Goal: Task Accomplishment & Management: Manage account settings

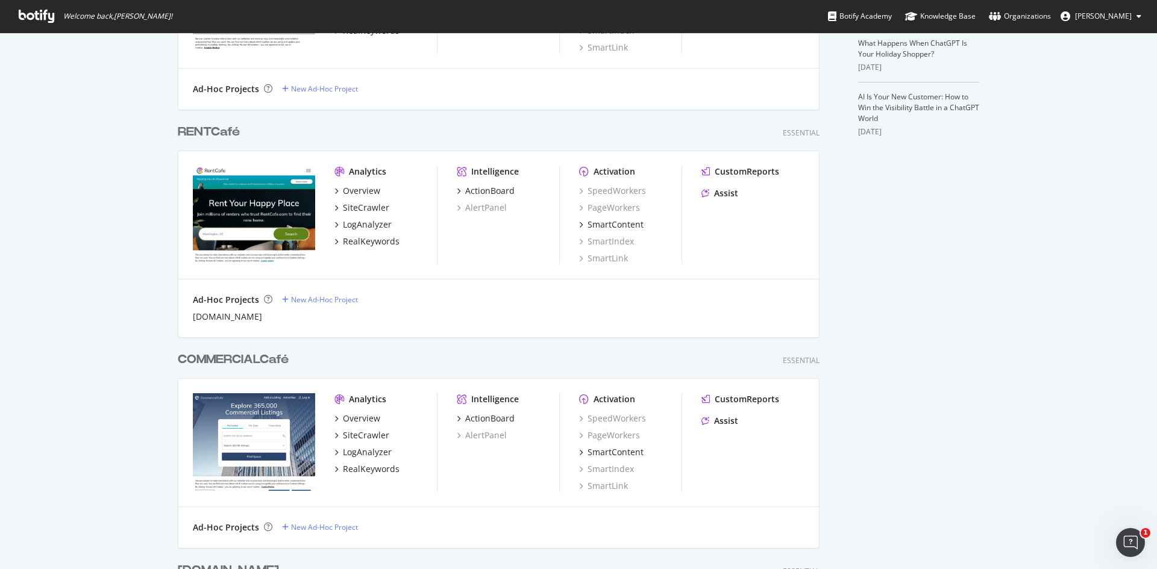
scroll to position [422, 0]
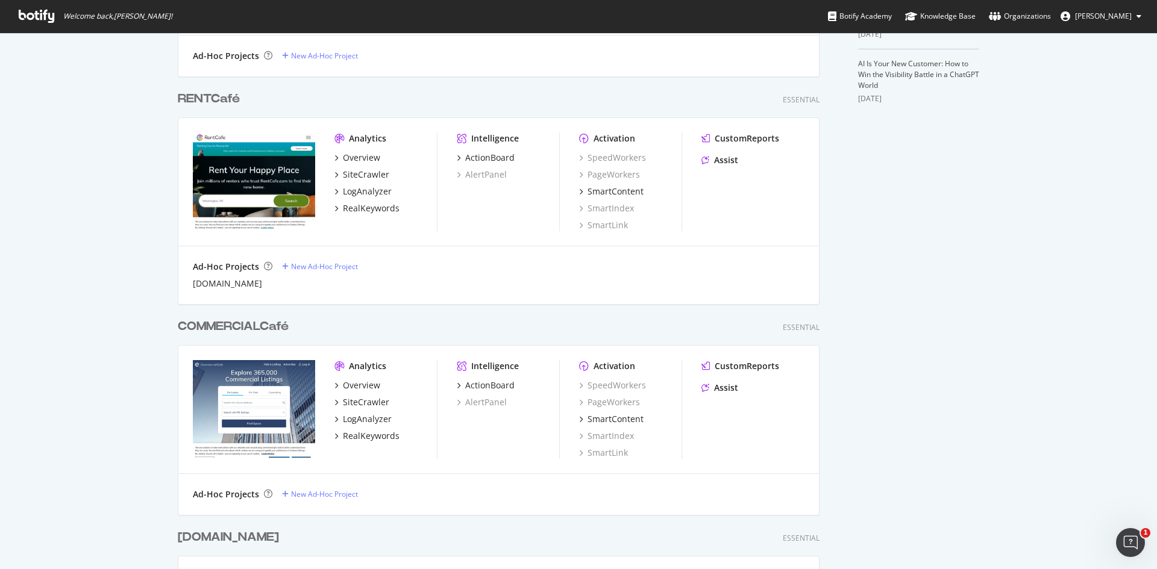
click at [207, 101] on div "RENTCafé" at bounding box center [209, 98] width 62 height 17
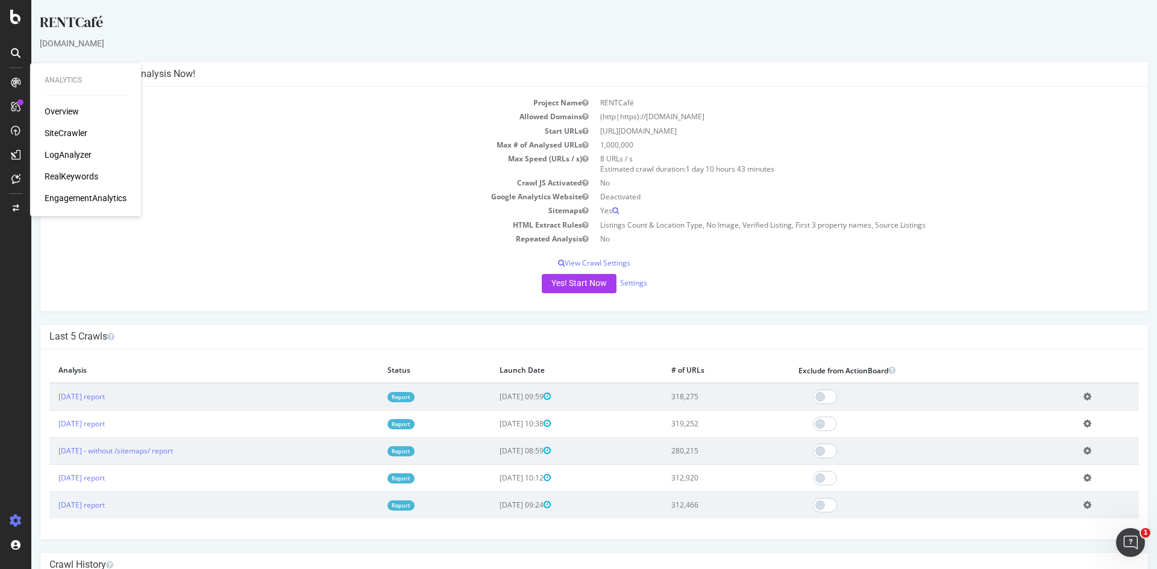
click at [72, 174] on div "RealKeywords" at bounding box center [72, 177] width 54 height 12
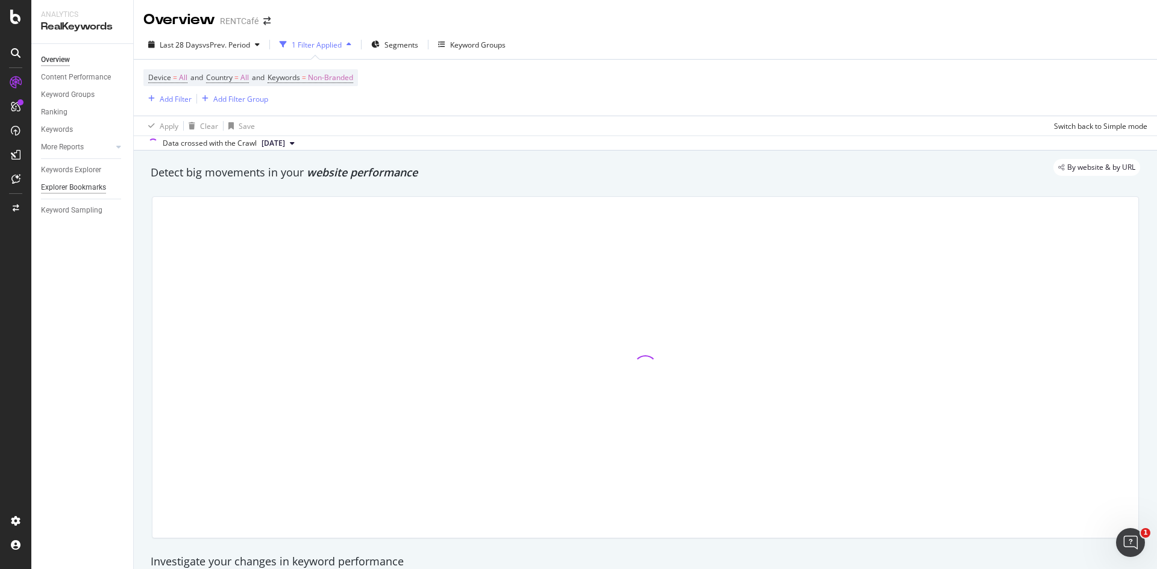
click at [83, 186] on div "Explorer Bookmarks" at bounding box center [73, 187] width 65 height 13
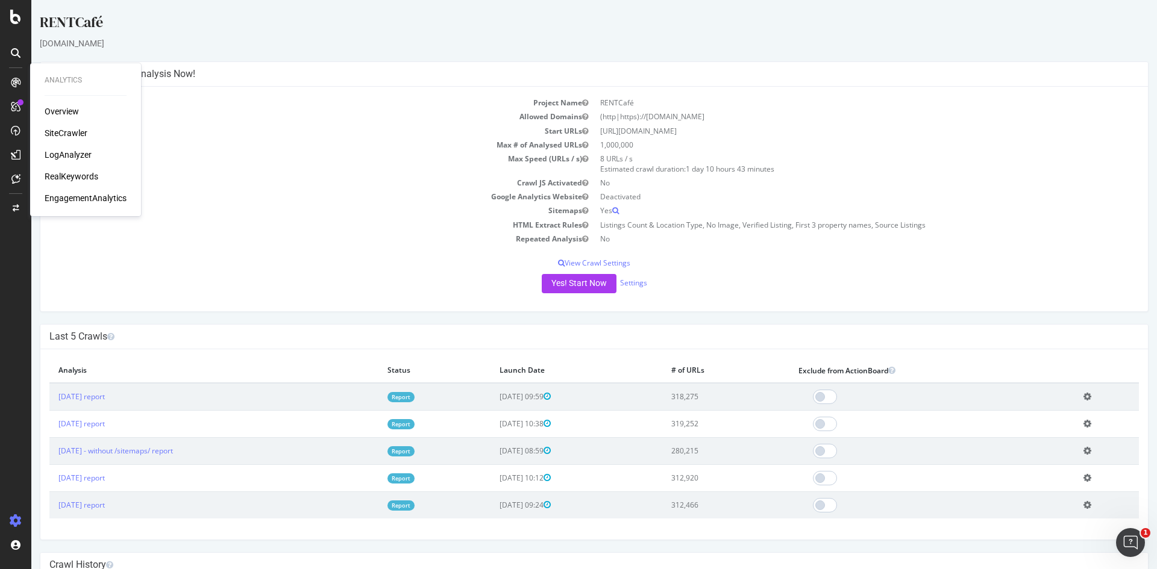
click at [66, 175] on div "RealKeywords" at bounding box center [72, 177] width 54 height 12
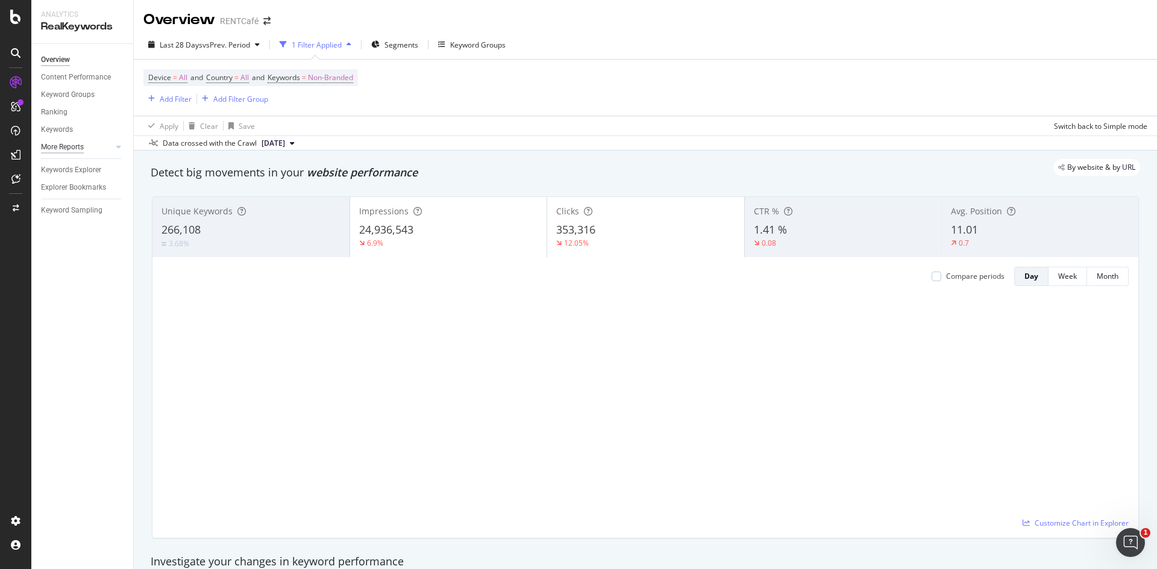
click at [70, 147] on div "More Reports" at bounding box center [62, 147] width 43 height 13
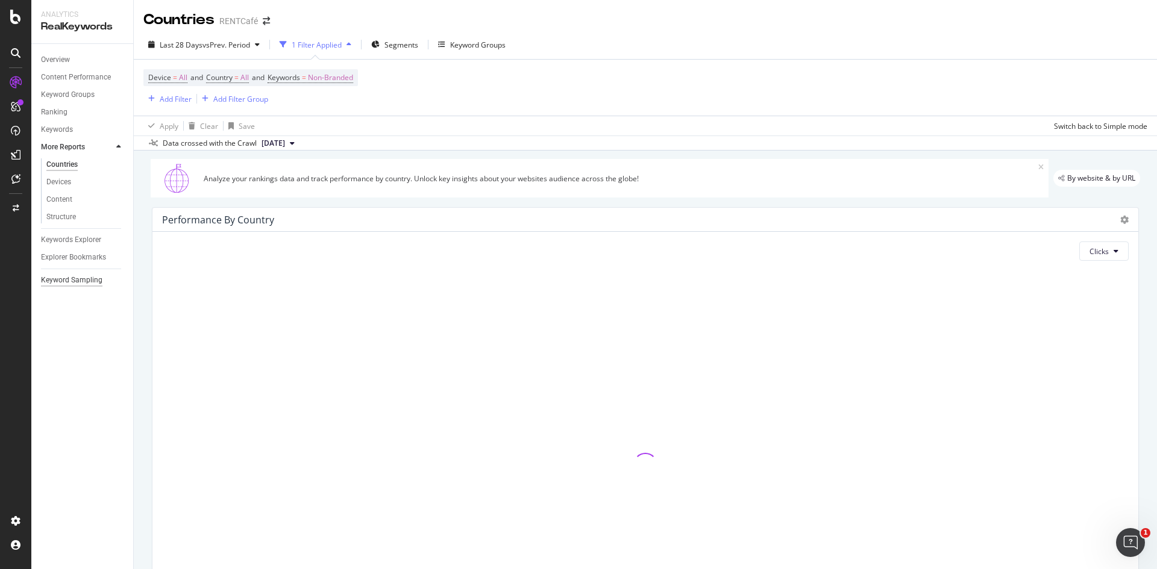
click at [70, 280] on div "Keyword Sampling" at bounding box center [71, 280] width 61 height 13
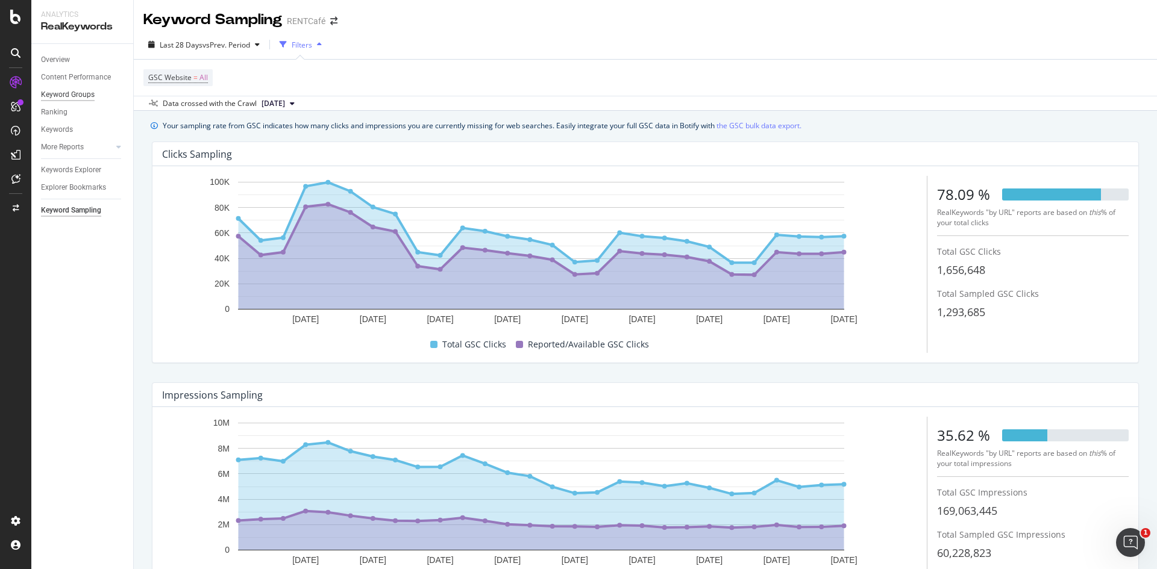
click at [81, 90] on div "Keyword Groups" at bounding box center [68, 95] width 54 height 13
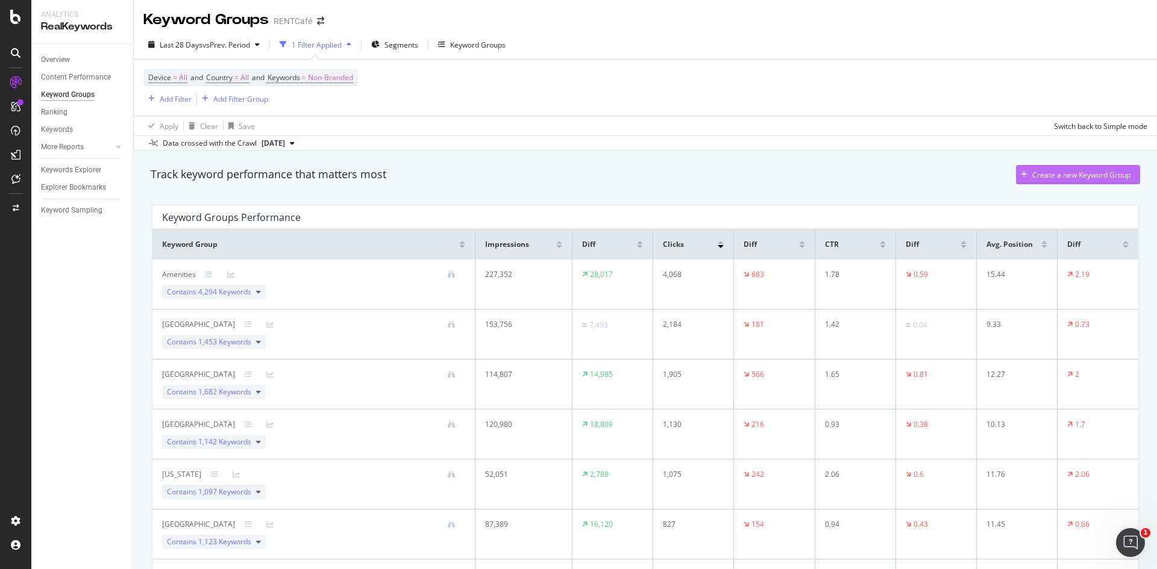
click at [1055, 176] on div "Create a new Keyword Group" at bounding box center [1081, 175] width 98 height 10
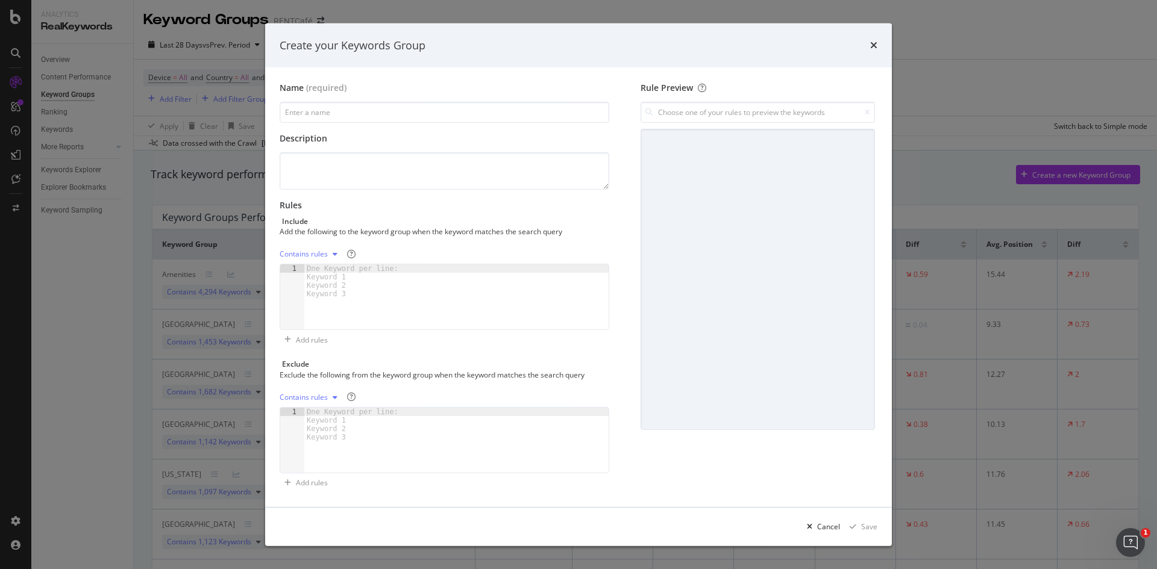
click at [327, 253] on div "Contains rules" at bounding box center [304, 254] width 48 height 7
click at [386, 289] on div "One Keyword per line: Keyword 1 Keyword 2 Keyword 3" at bounding box center [354, 282] width 101 height 34
click at [401, 293] on div "modal" at bounding box center [456, 306] width 304 height 82
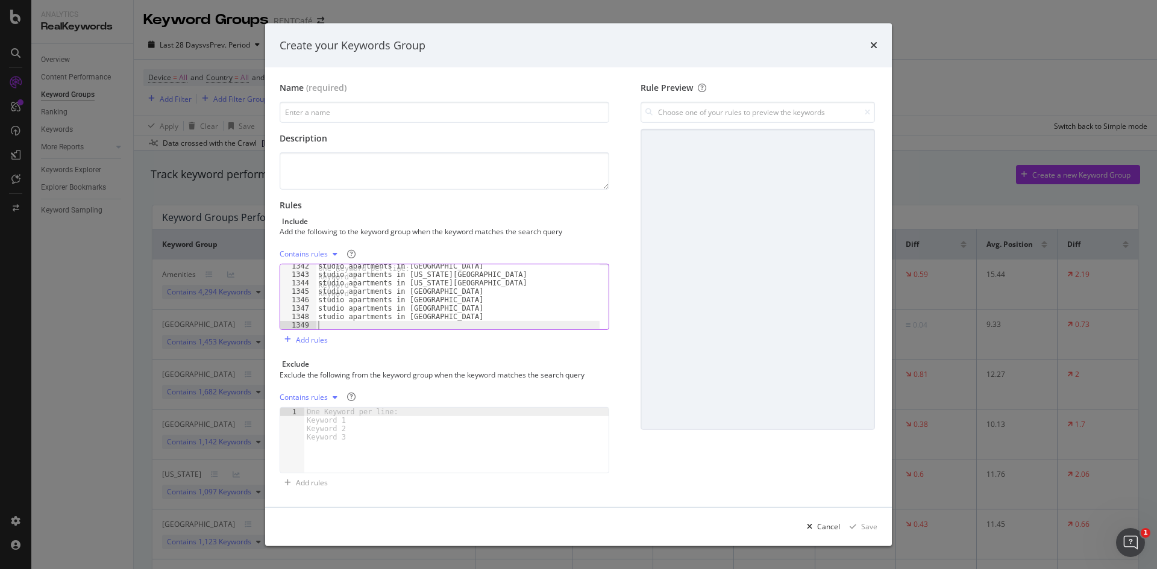
scroll to position [11314, 0]
click at [342, 112] on input "modal" at bounding box center [445, 112] width 330 height 21
type input "Keywords from Accuranker w/ filter"
click at [480, 166] on textarea "To enrich screen reader interactions, please activate Accessibility in Grammarl…" at bounding box center [445, 170] width 330 height 37
click at [871, 528] on div "Save" at bounding box center [869, 527] width 16 height 10
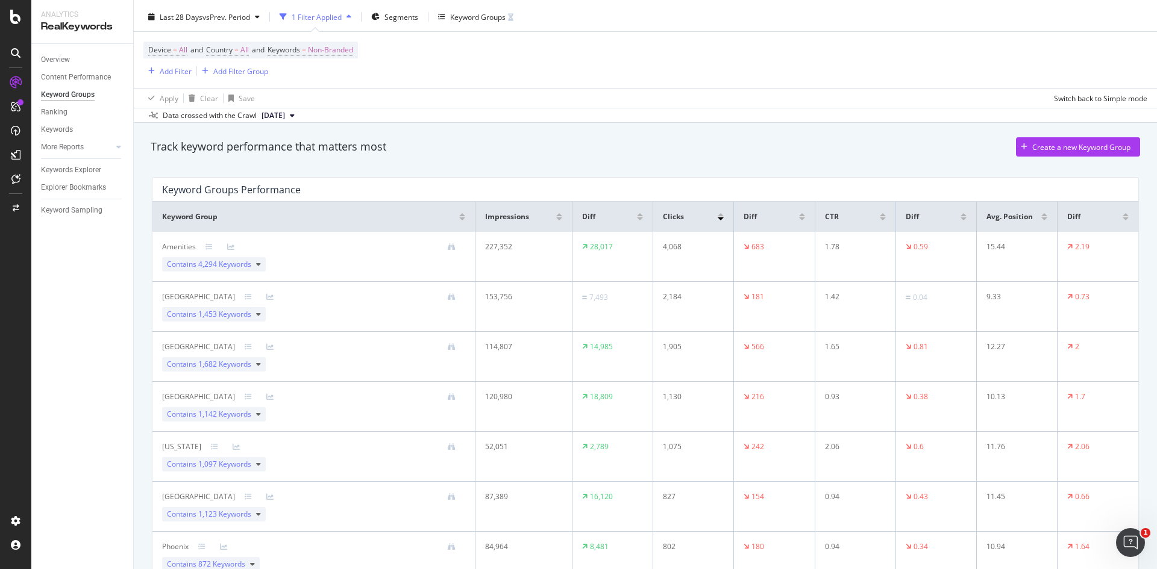
scroll to position [0, 0]
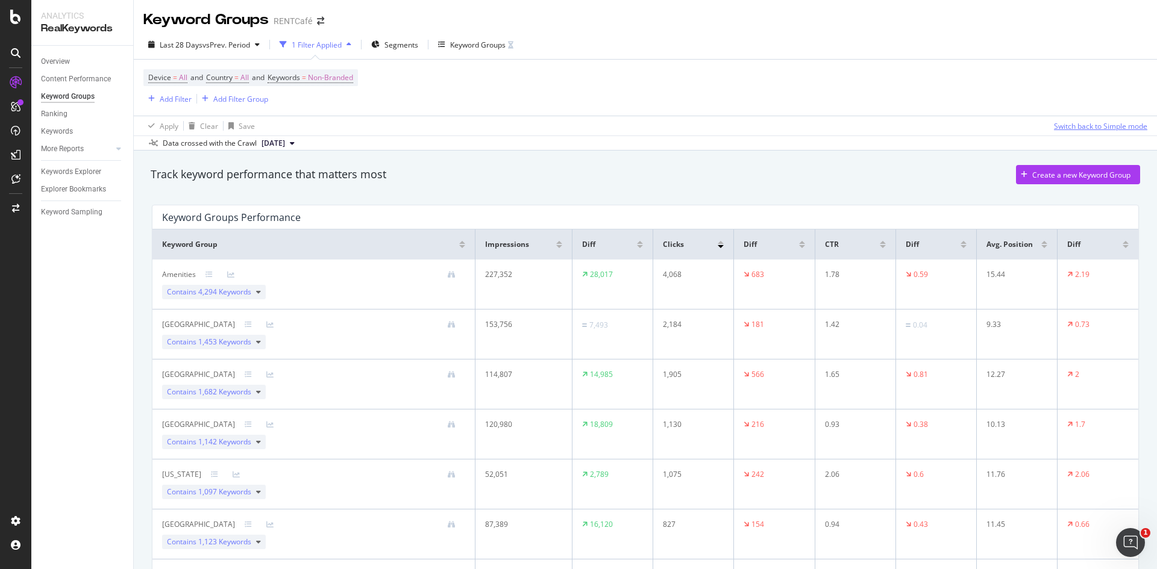
click at [1097, 128] on div "Switch back to Simple mode" at bounding box center [1100, 126] width 93 height 10
click at [528, 145] on div "Data crossed with the Crawl 2025 Sep. 17th" at bounding box center [645, 143] width 1023 height 14
click at [285, 145] on span "[DATE]" at bounding box center [272, 143] width 23 height 11
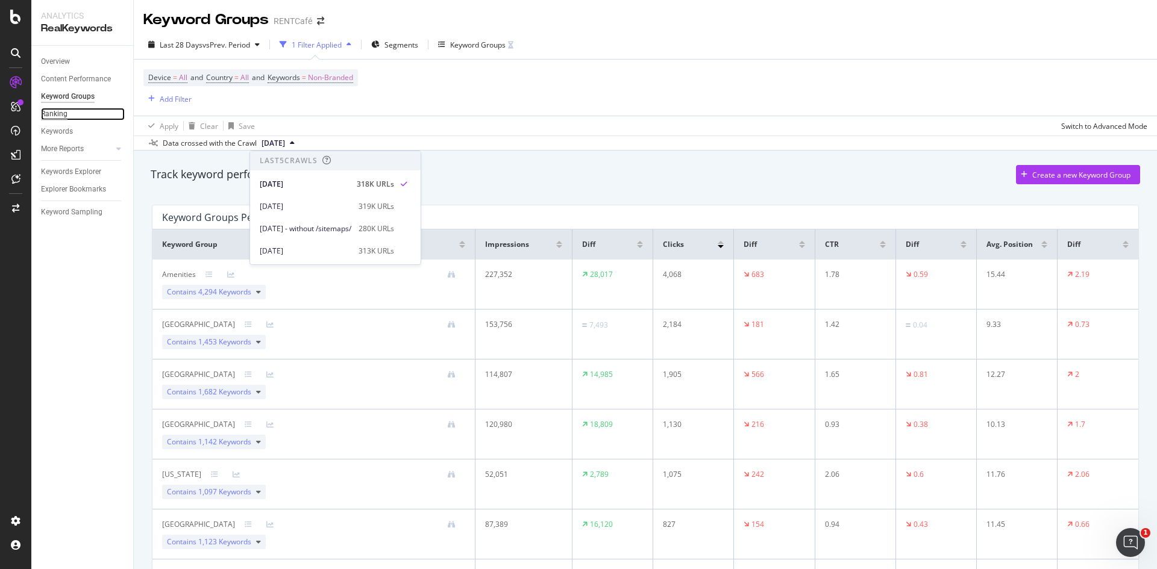
click at [62, 114] on div "Ranking" at bounding box center [54, 114] width 27 height 13
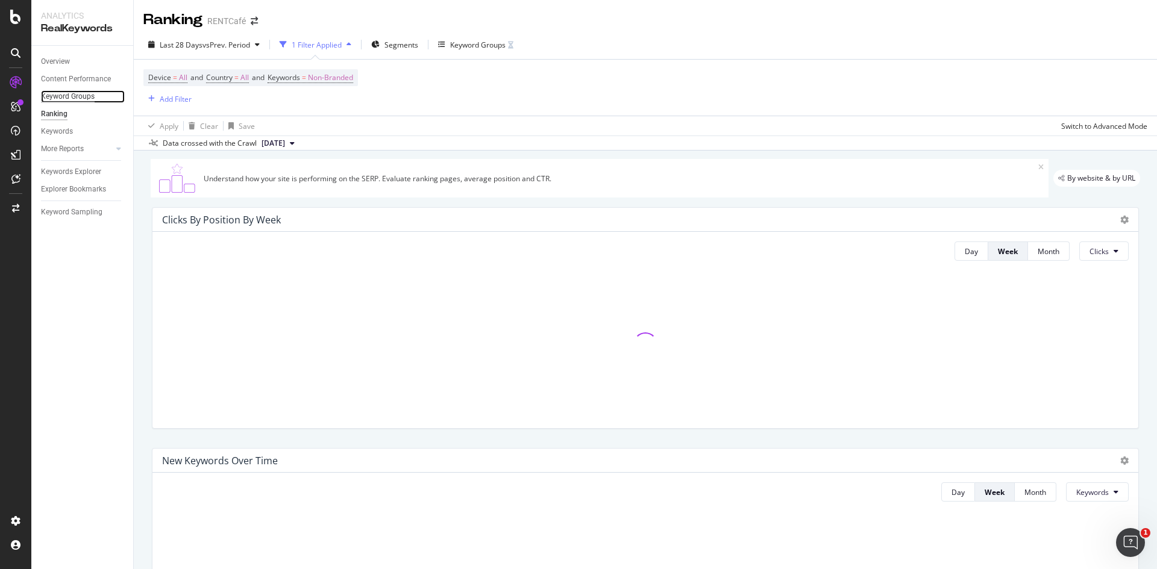
click at [87, 94] on div "Keyword Groups" at bounding box center [68, 96] width 54 height 13
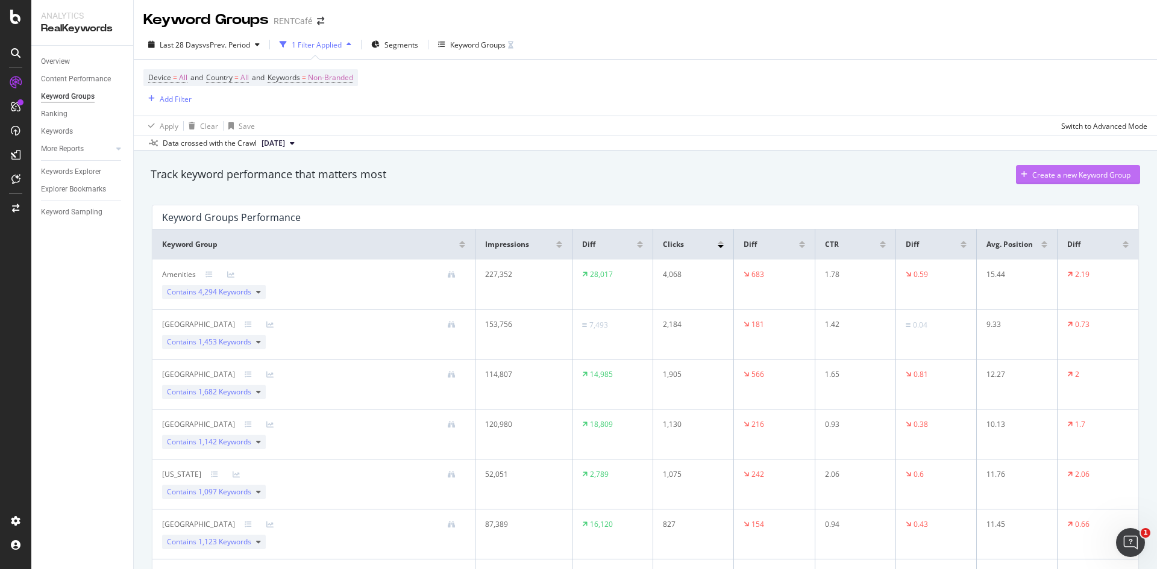
click at [1066, 175] on div "Create a new Keyword Group" at bounding box center [1081, 175] width 98 height 10
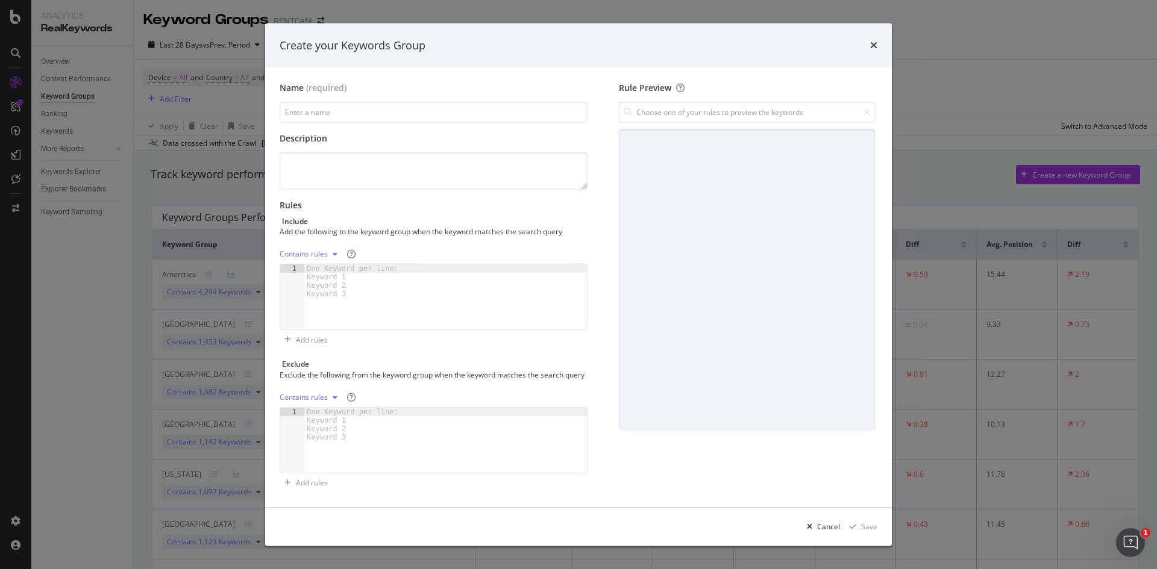
click at [392, 287] on div "One Keyword per line: Keyword 1 Keyword 2 Keyword 3" at bounding box center [354, 282] width 101 height 34
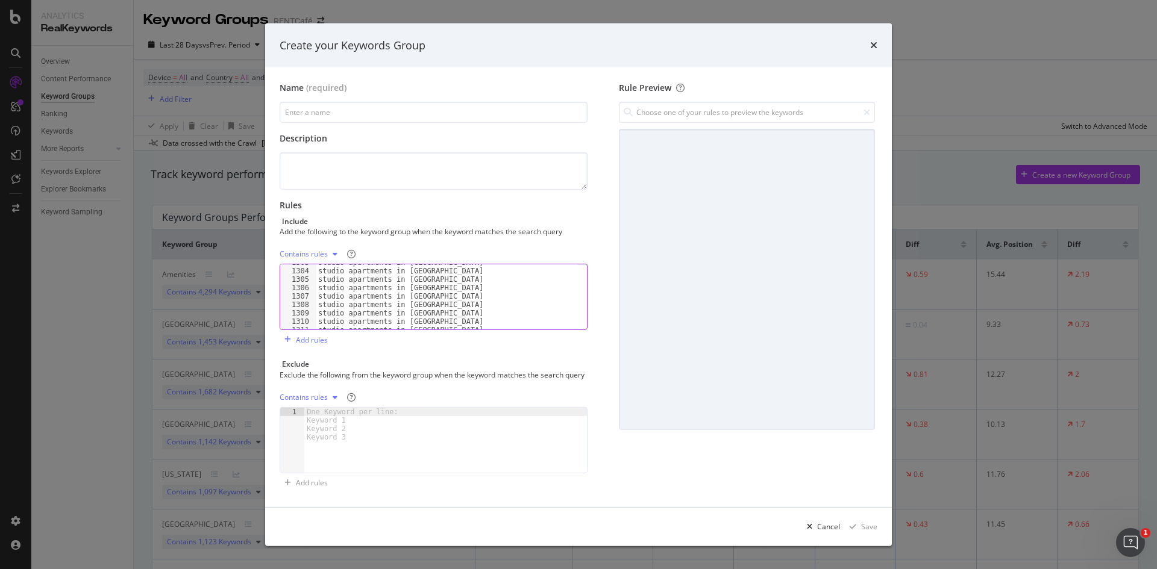
scroll to position [10772, 0]
click at [685, 108] on input "modal" at bounding box center [747, 112] width 256 height 21
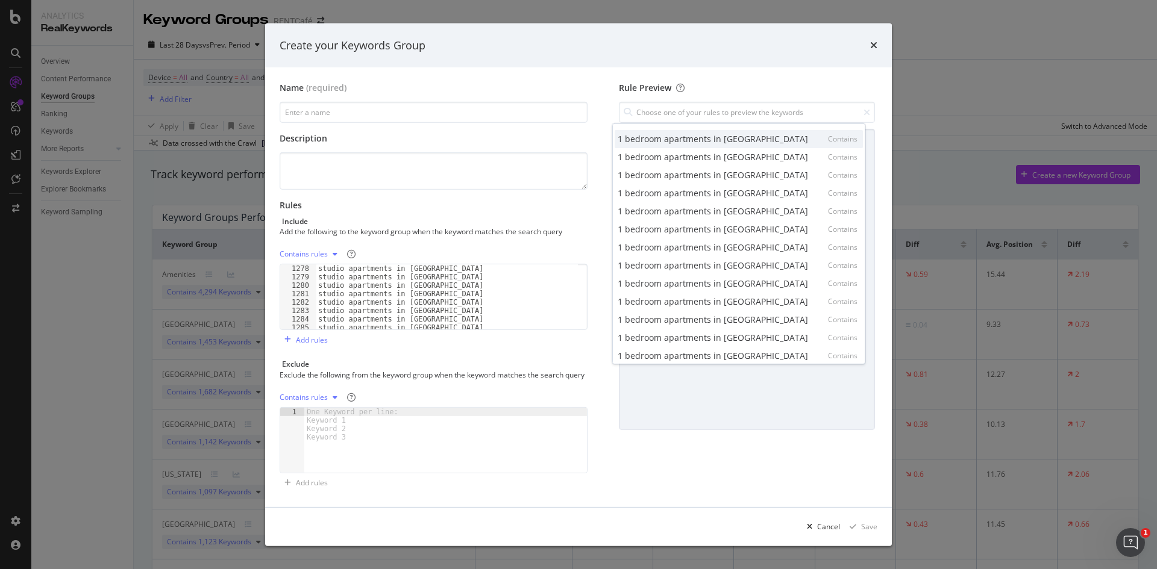
click at [678, 133] on div "1 bedroom apartments in akron" at bounding box center [713, 139] width 190 height 12
type input "1 bedroom apartments in akron"
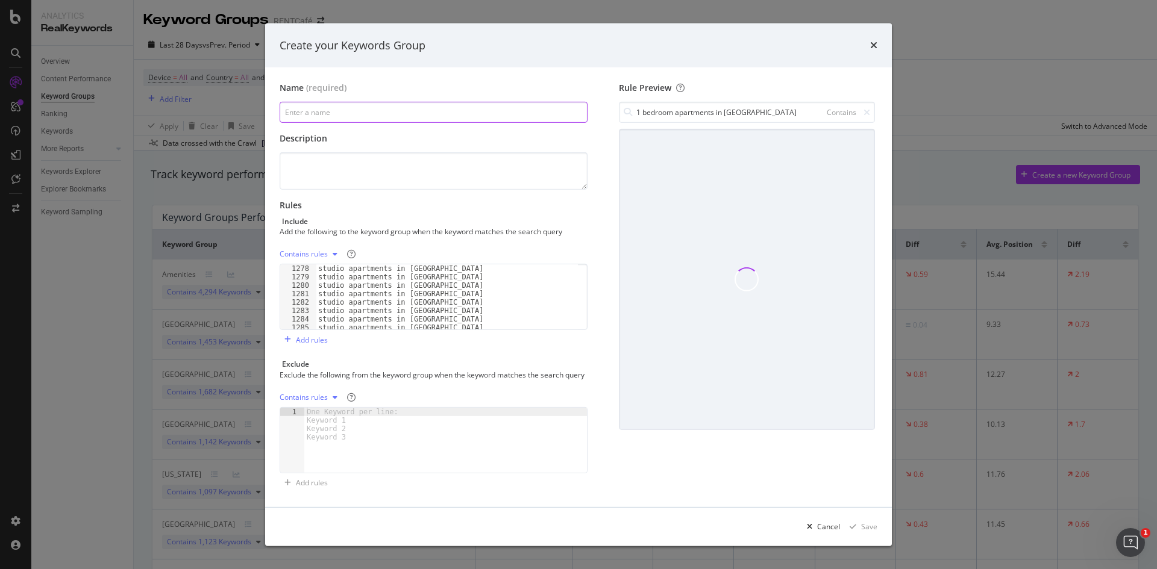
click at [355, 117] on input "modal" at bounding box center [434, 112] width 308 height 21
click at [355, 108] on input "modal" at bounding box center [434, 112] width 308 height 21
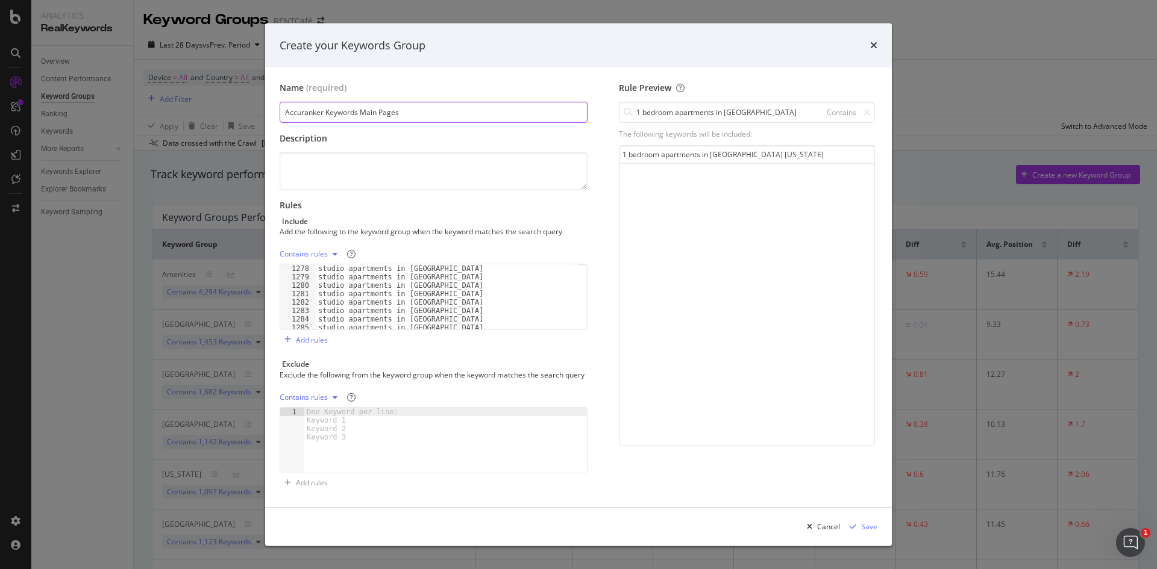
drag, startPoint x: 360, startPoint y: 107, endPoint x: 454, endPoint y: 110, distance: 93.5
click at [459, 110] on input "Accuranker Keywords Main Pages" at bounding box center [434, 112] width 308 height 21
type input "Accuranker Keywords"
click at [425, 163] on textarea "modal" at bounding box center [434, 170] width 308 height 37
click at [724, 152] on div "1 bedroom apartments in akron ohio" at bounding box center [746, 155] width 255 height 18
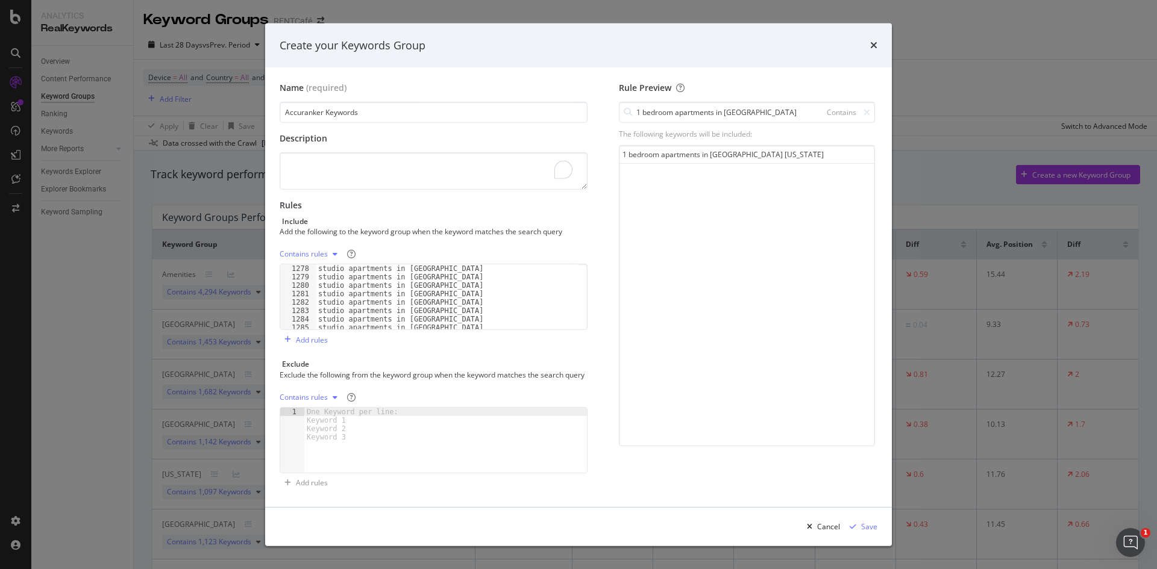
scroll to position [0, 0]
type textarea "studio apartments in memphis"
click at [398, 275] on div "studio apartments in mckinney studio apartments in memphis studio apartments in…" at bounding box center [446, 306] width 261 height 82
click at [758, 102] on input "1 bedroom apartments in akron" at bounding box center [747, 112] width 256 height 21
click at [740, 133] on div "1 bedroom apartments in akron" at bounding box center [713, 139] width 190 height 12
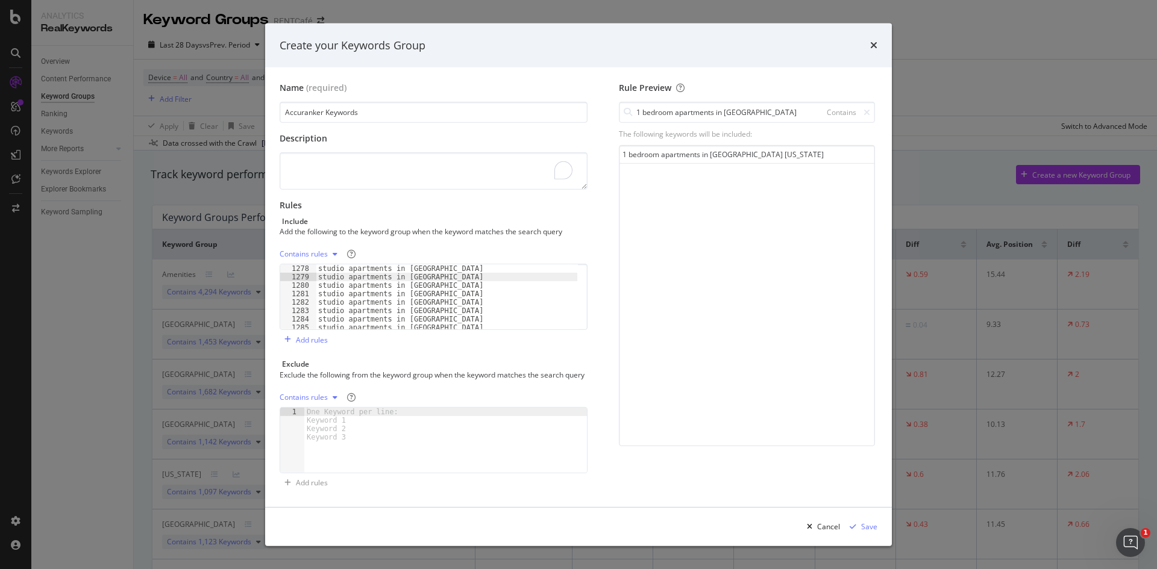
click at [327, 254] on div "Contains rules" at bounding box center [304, 254] width 48 height 7
click at [315, 288] on div "Exact rules" at bounding box center [313, 291] width 37 height 10
click at [409, 288] on div "1 bedroom apartments in akron 1 bedroom apartments in albuquerque 1 bedroom apa…" at bounding box center [446, 306] width 261 height 82
click at [696, 109] on input "1 bedroom apartments in akron" at bounding box center [747, 112] width 256 height 21
click at [720, 139] on div "1 bedroom apartments in akron" at bounding box center [713, 139] width 190 height 12
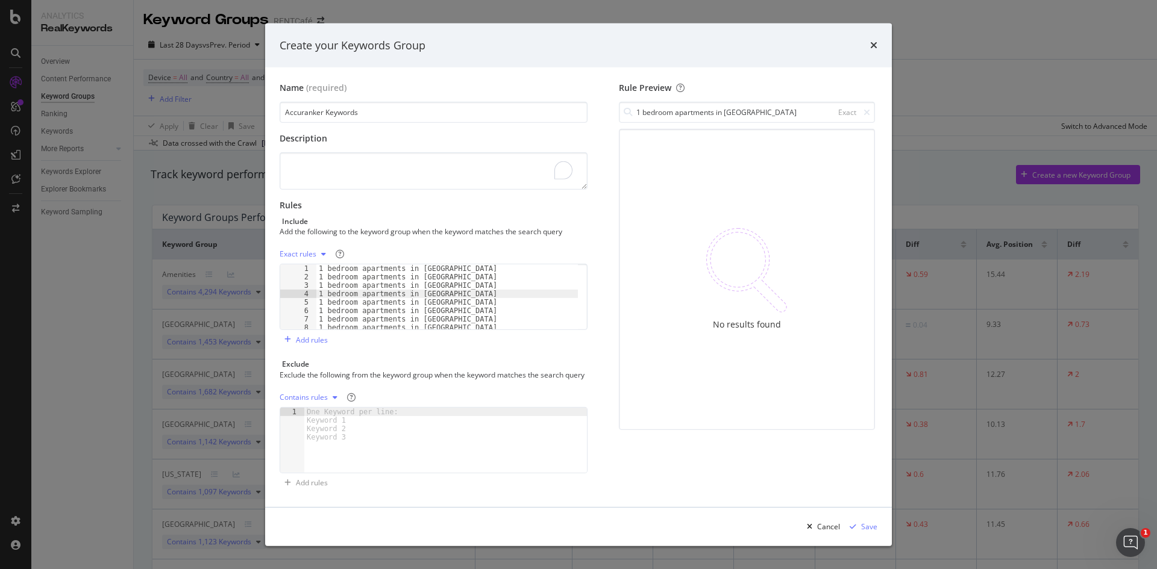
type textarea "1 bedroom apartments in atlanta"
click at [431, 312] on div "1 bedroom apartments in akron 1 bedroom apartments in albuquerque 1 bedroom apa…" at bounding box center [446, 306] width 261 height 82
click at [783, 105] on input "1 bedroom apartments in akron" at bounding box center [747, 112] width 256 height 21
click at [740, 110] on input "1 bedroom apartments in akron" at bounding box center [747, 112] width 256 height 21
click at [730, 107] on input "1 bedroom apartments in akron" at bounding box center [747, 112] width 256 height 21
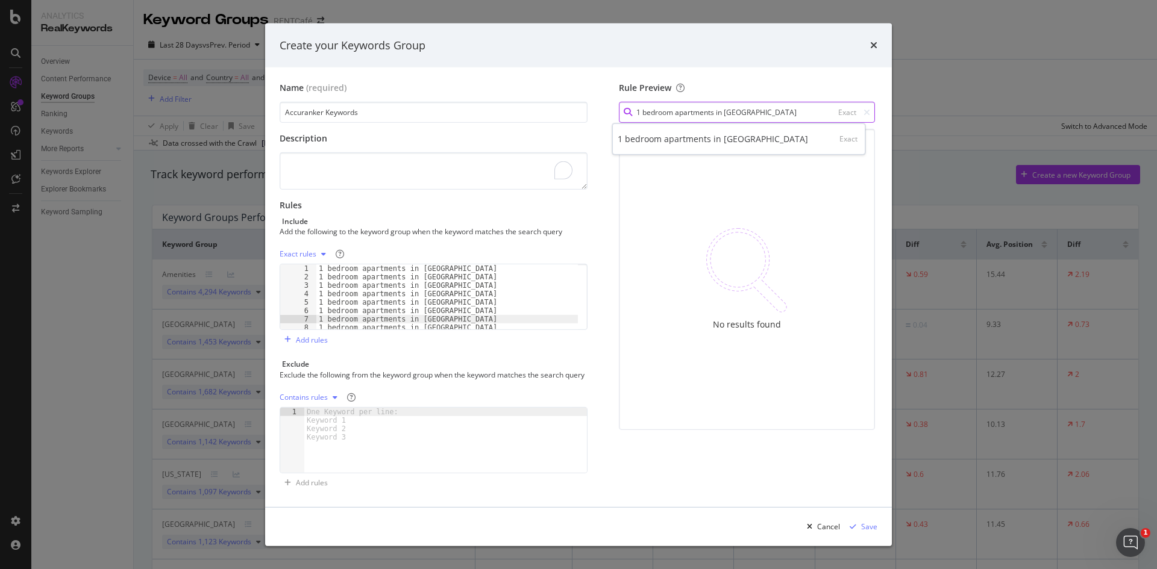
click at [730, 107] on input "1 bedroom apartments in akron" at bounding box center [747, 112] width 256 height 21
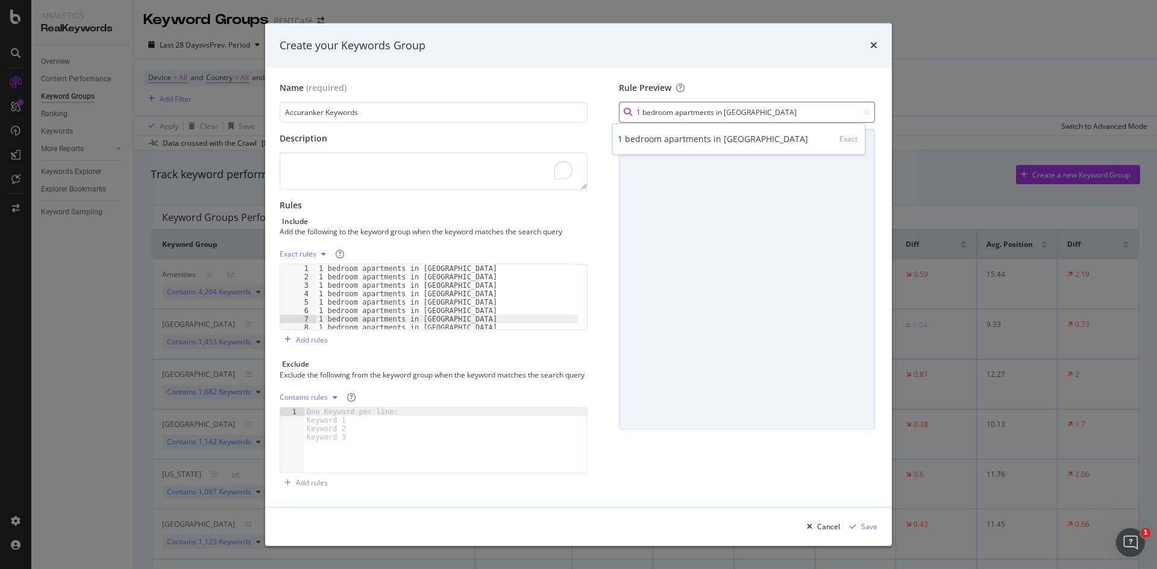
type input "1 bedroom apartments in atlanta"
click at [744, 144] on div "1 bedroom apartments in atlanta Exact" at bounding box center [738, 138] width 253 height 31
click at [747, 139] on div "1 bedroom apartments in atlanta" at bounding box center [713, 139] width 190 height 12
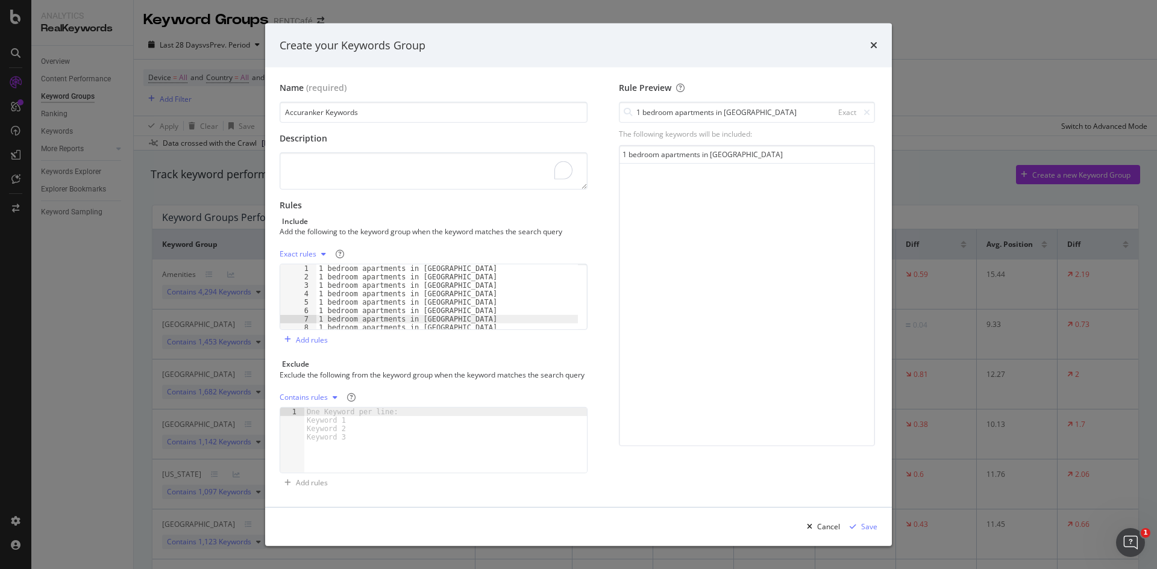
type textarea "1 bedroom apartments in albuquerque"
click at [487, 276] on div "1 bedroom apartments in akron 1 bedroom apartments in albuquerque 1 bedroom apa…" at bounding box center [446, 306] width 261 height 82
click at [869, 532] on div "Save" at bounding box center [869, 527] width 16 height 10
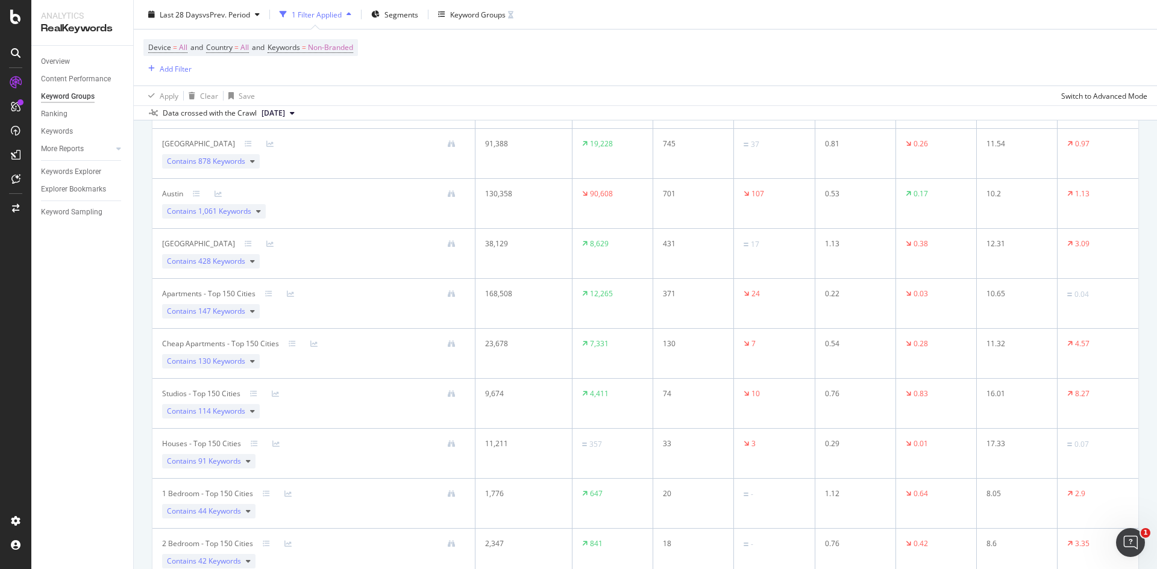
scroll to position [482, 0]
click at [290, 294] on icon at bounding box center [290, 292] width 7 height 7
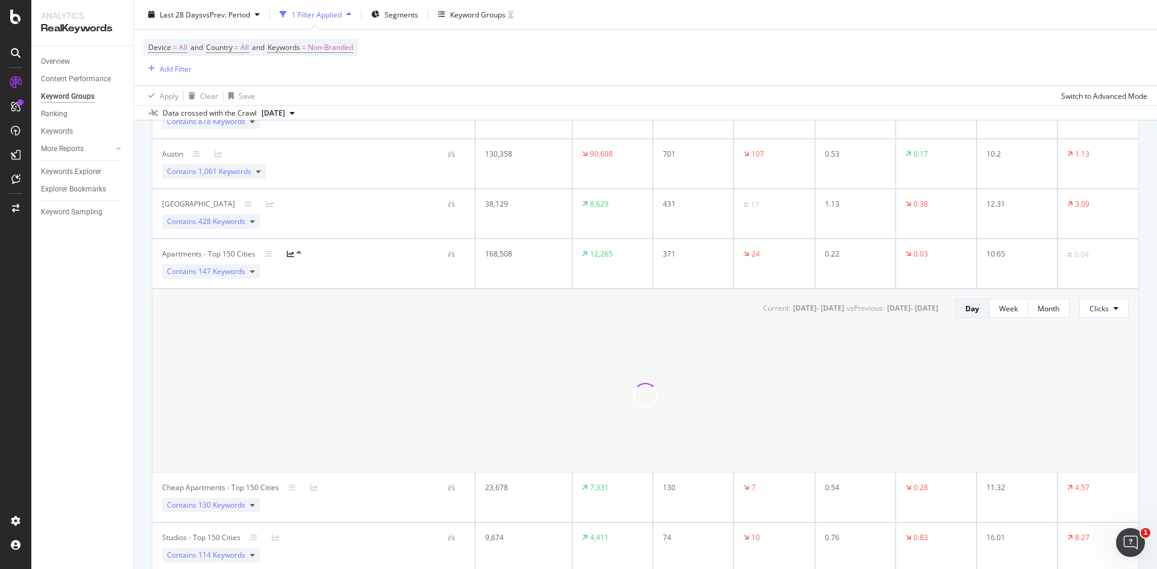
scroll to position [542, 0]
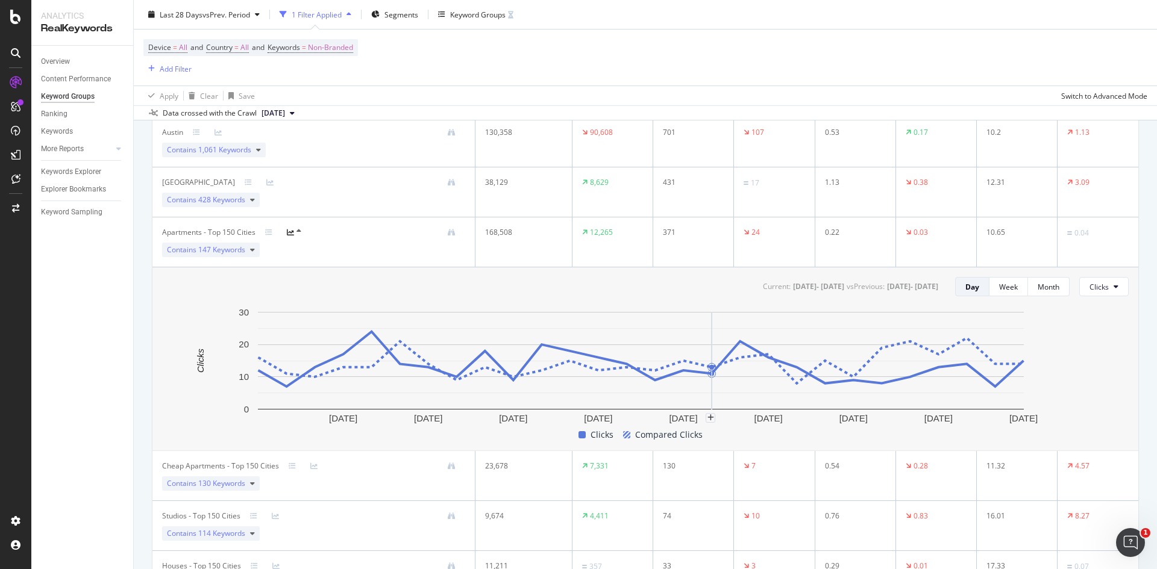
click at [702, 375] on rect "A chart." at bounding box center [641, 361] width 766 height 98
click at [915, 361] on rect "A chart." at bounding box center [641, 361] width 766 height 98
click at [932, 363] on rect "A chart." at bounding box center [641, 361] width 766 height 98
click at [1109, 281] on button "Clicks" at bounding box center [1103, 286] width 49 height 19
click at [1109, 355] on span "Average Position" at bounding box center [1109, 355] width 57 height 11
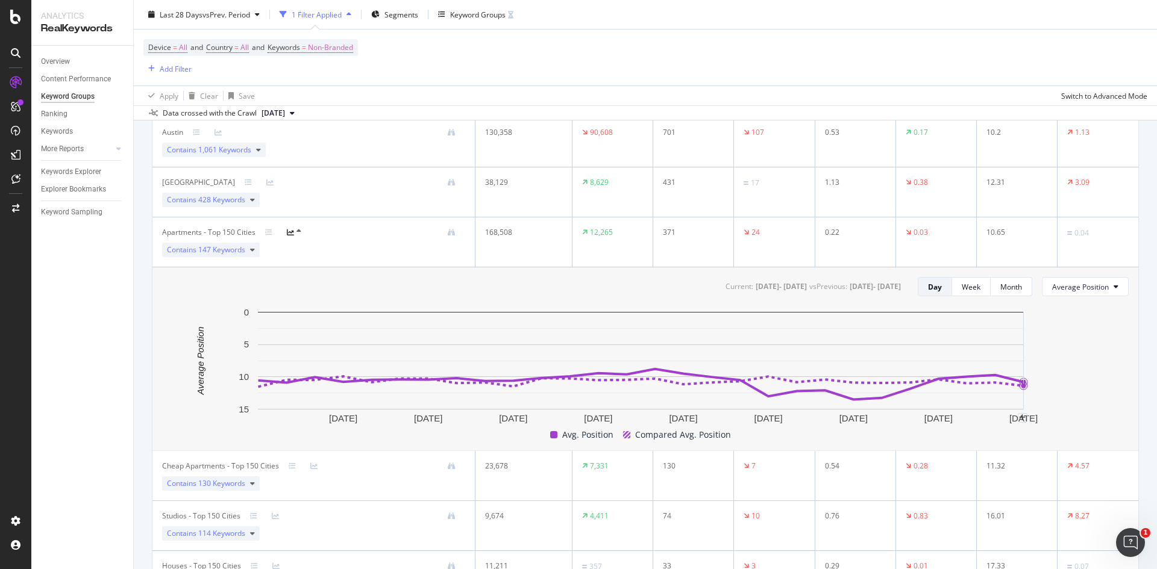
click at [1018, 383] on g "1 Sep. 2025 4 Sep. 2025 7 Sep. 2025 10 Sep. 2025 13 Sep. 2025 16 Sep. 2025 19 S…" at bounding box center [638, 365] width 799 height 117
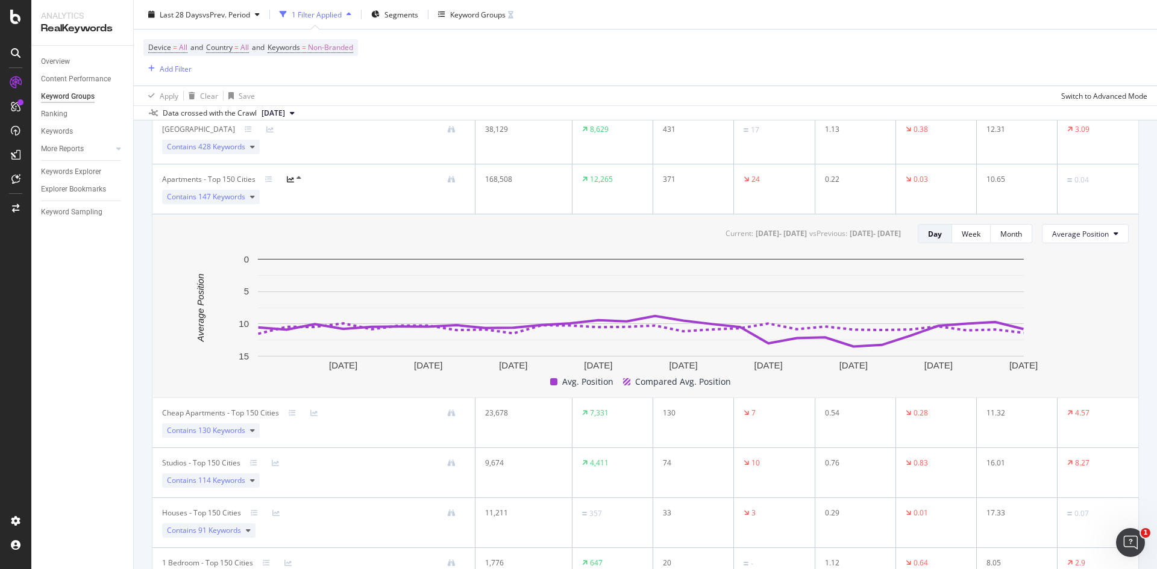
scroll to position [723, 0]
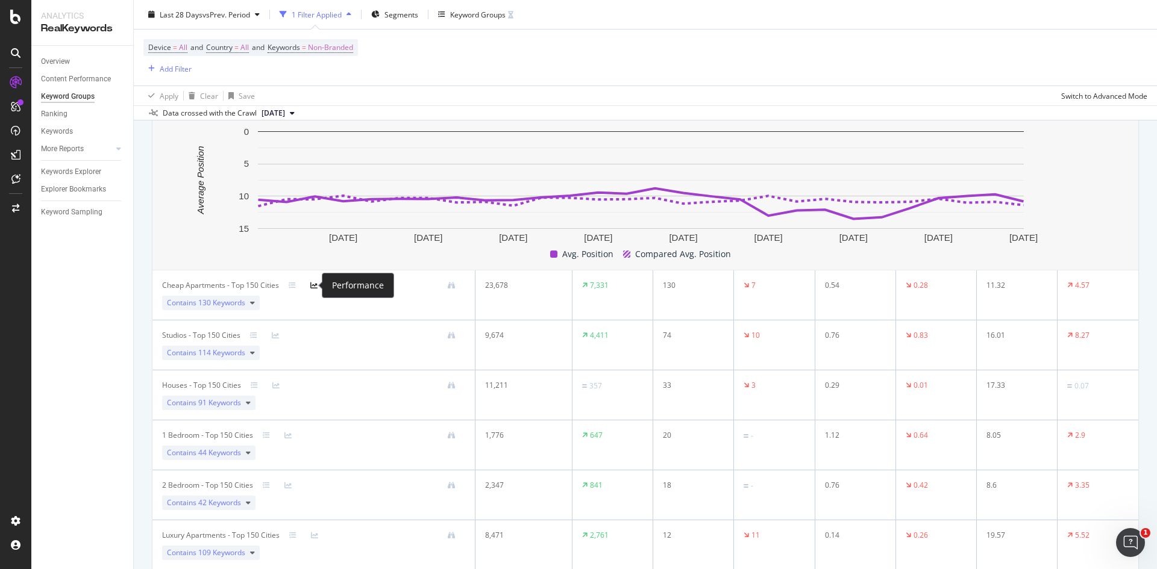
click at [314, 286] on icon at bounding box center [313, 285] width 7 height 7
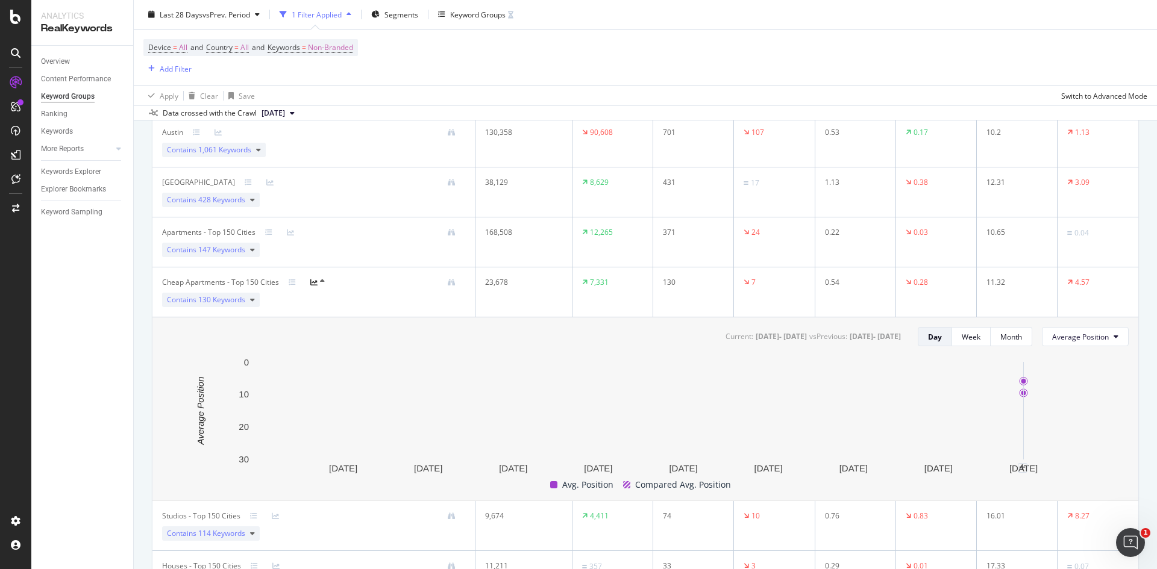
scroll to position [603, 0]
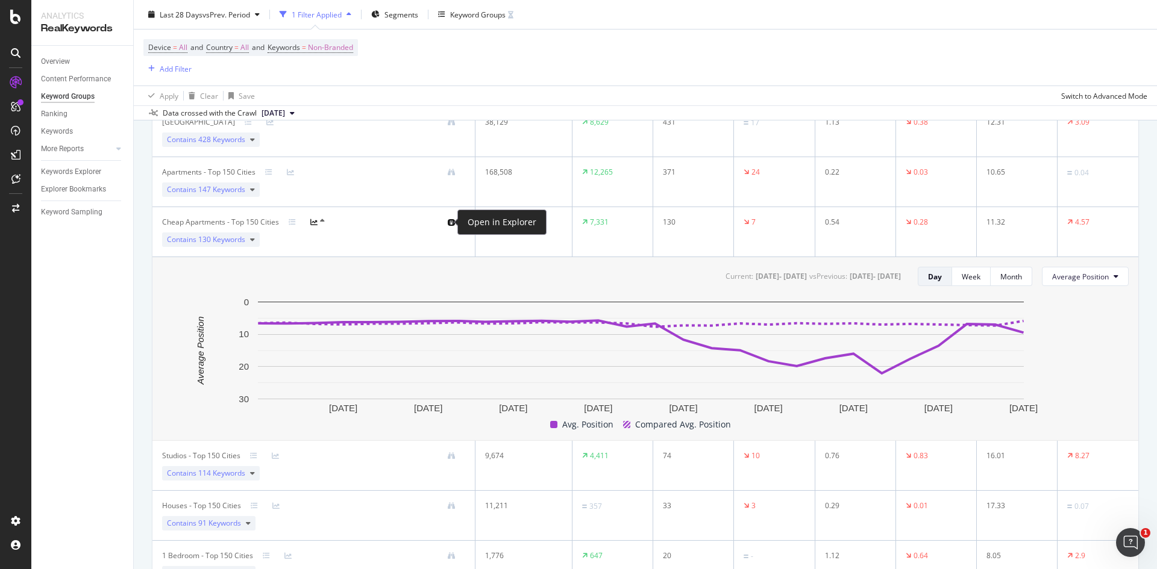
click at [448, 224] on icon at bounding box center [451, 222] width 7 height 7
